Goal: Find specific page/section: Find specific page/section

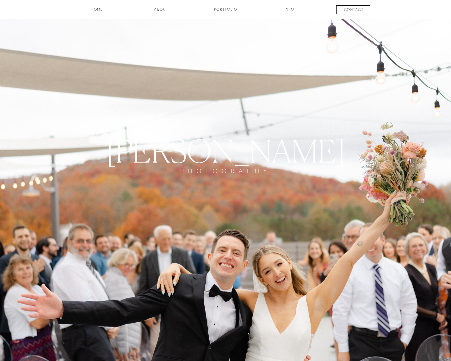
click at [229, 9] on h3 "Portfolio" at bounding box center [225, 12] width 46 height 11
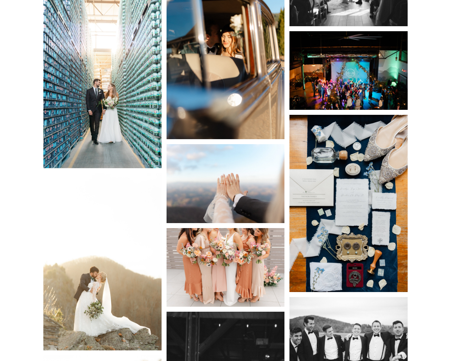
scroll to position [3363, 0]
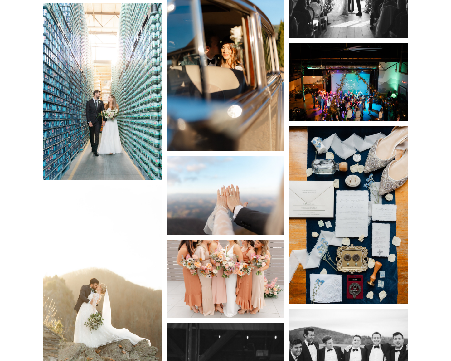
click at [105, 134] on img at bounding box center [102, 91] width 118 height 177
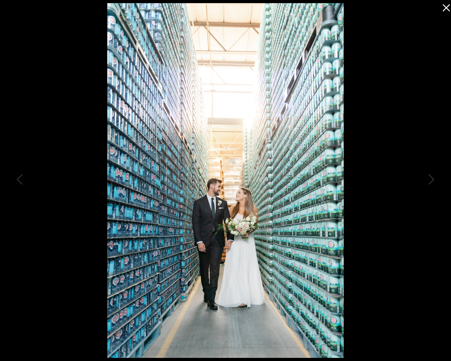
click at [446, 9] on icon at bounding box center [445, 6] width 12 height 12
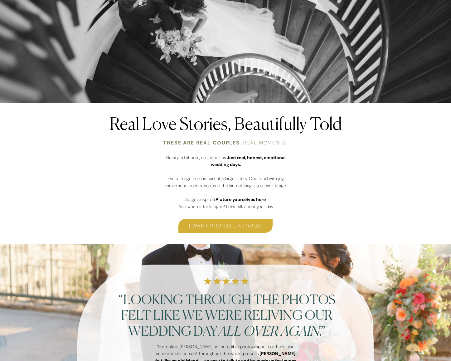
scroll to position [222, 0]
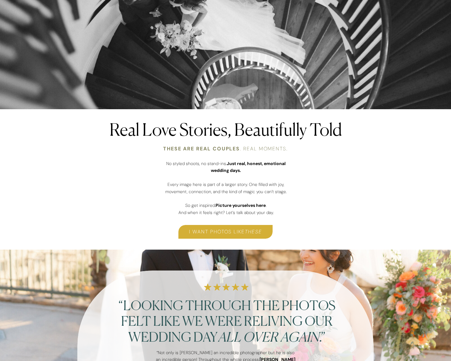
click at [224, 230] on h3 "i want photos like these" at bounding box center [225, 231] width 94 height 7
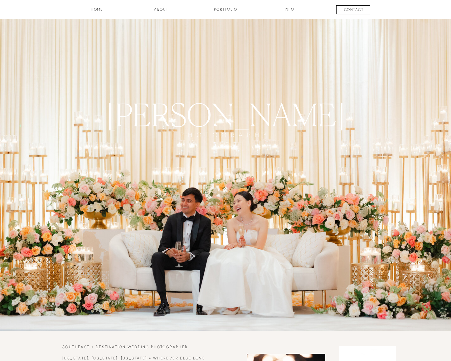
click at [229, 7] on h3 "Portfolio" at bounding box center [225, 12] width 46 height 11
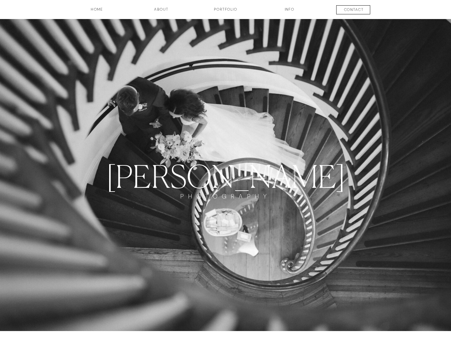
click at [105, 14] on h3 "HOME" at bounding box center [97, 12] width 46 height 11
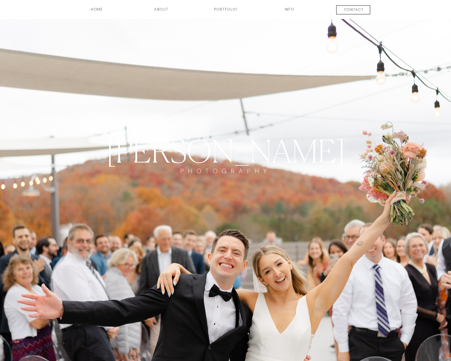
click at [96, 10] on h3 "HOME" at bounding box center [97, 12] width 46 height 11
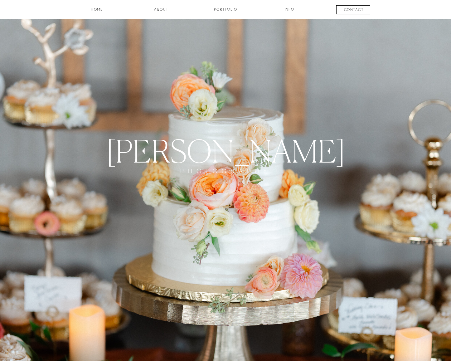
click at [290, 9] on h3 "INFO" at bounding box center [289, 12] width 31 height 11
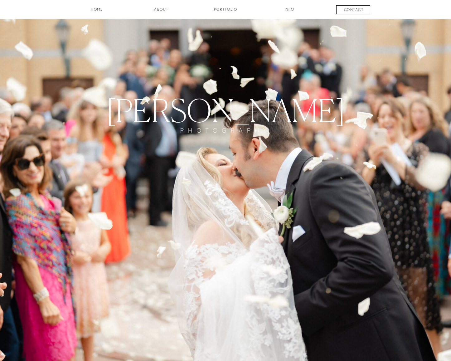
click at [159, 7] on h3 "about" at bounding box center [161, 12] width 31 height 11
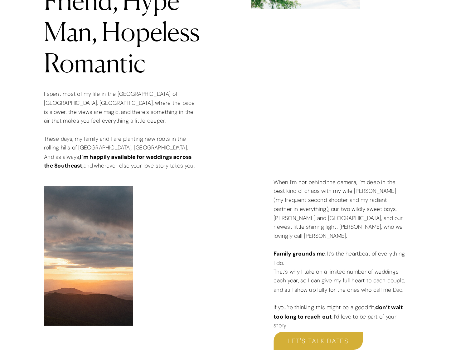
scroll to position [746, 0]
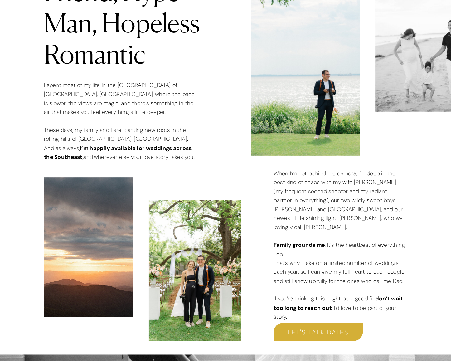
click at [283, 335] on h3 "LET's TALK DATES" at bounding box center [276, 338] width 70 height 7
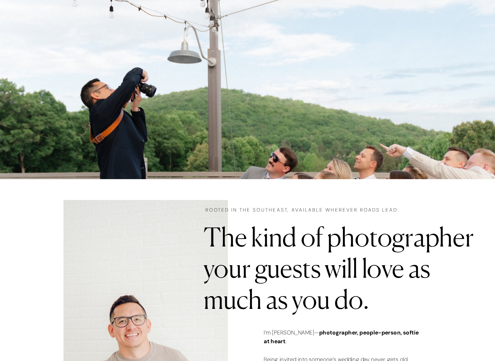
scroll to position [0, 0]
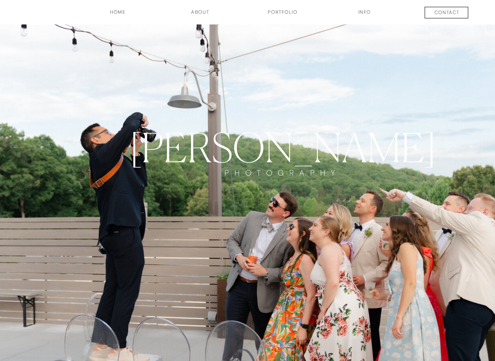
click at [374, 10] on h3 "contact" at bounding box center [376, 10] width 46 height 7
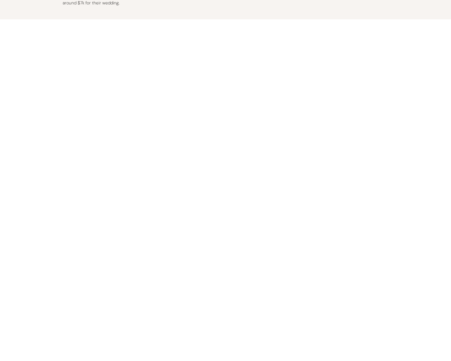
scroll to position [551, 0]
